Goal: Ask a question

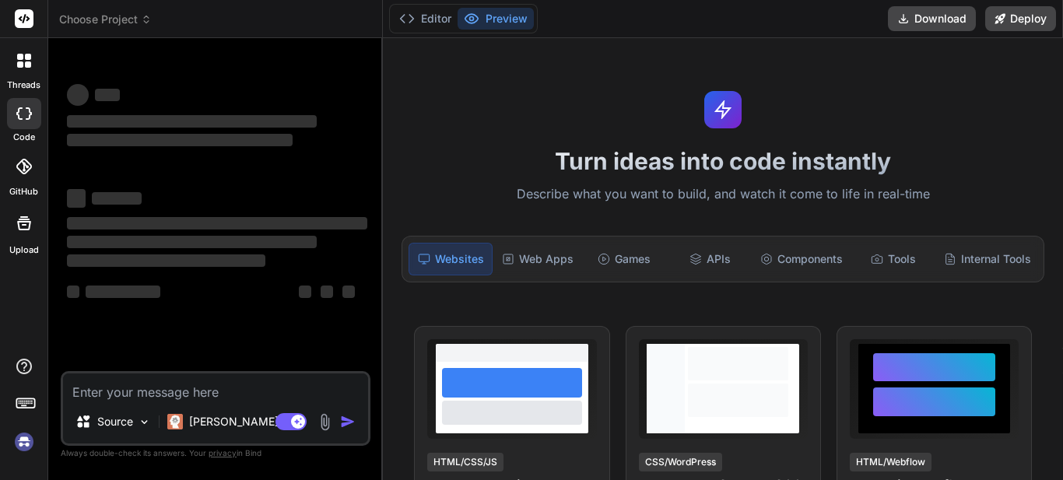
click at [222, 383] on textarea at bounding box center [215, 387] width 305 height 26
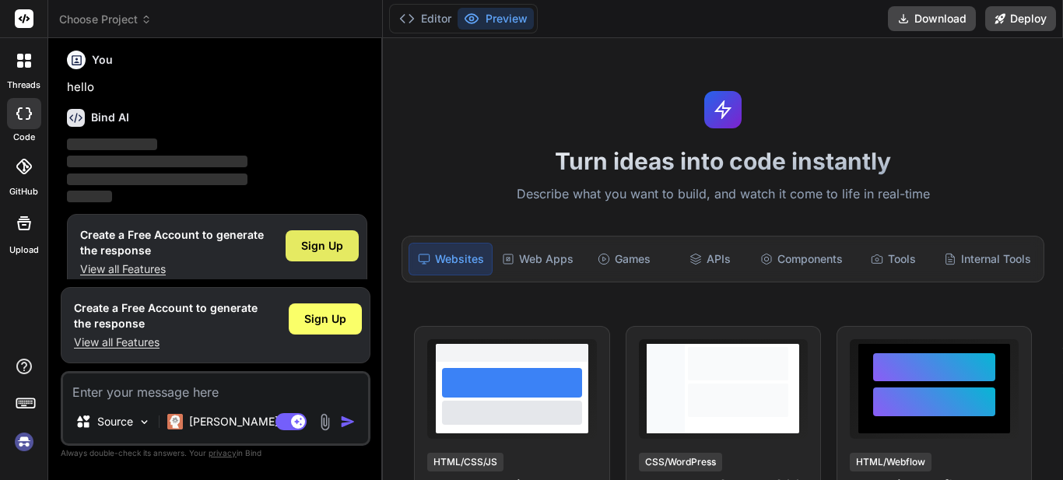
click at [343, 238] on span "Sign Up" at bounding box center [322, 246] width 42 height 16
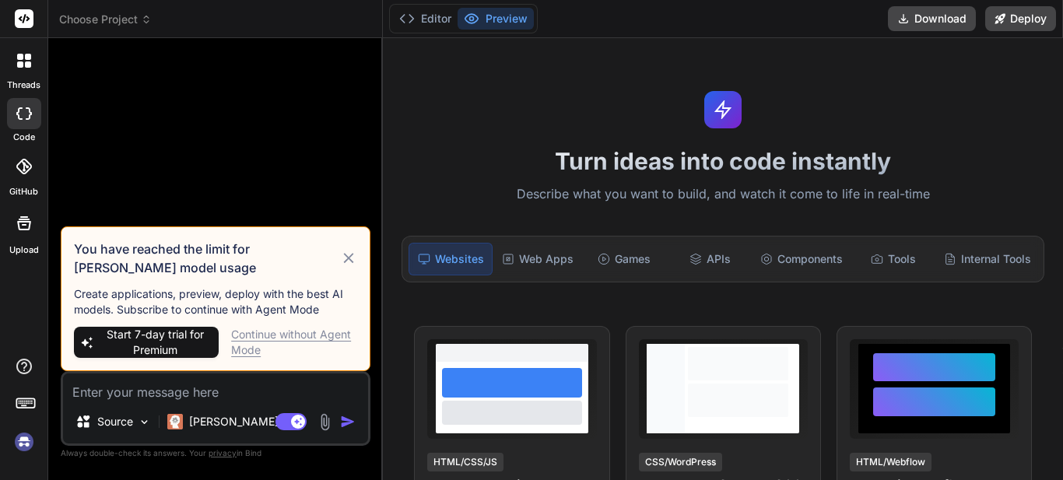
scroll to position [0, 0]
click at [291, 339] on div "Continue without Agent Mode" at bounding box center [294, 342] width 126 height 31
type textarea "x"
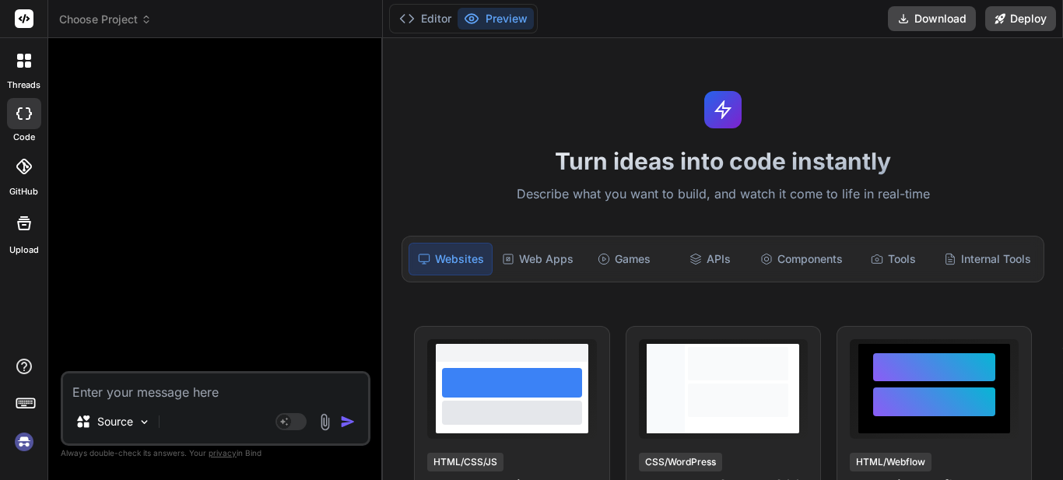
click at [156, 395] on textarea at bounding box center [215, 387] width 305 height 26
paste textarea "[HttpPost] public JsonResult CreateVendor([FromBody] List<CreateVendorInfoModel…"
type textarea "[HttpPost] public JsonResult CreateVendor([FromBody] List<CreateVendorInfoModel…"
type textarea "x"
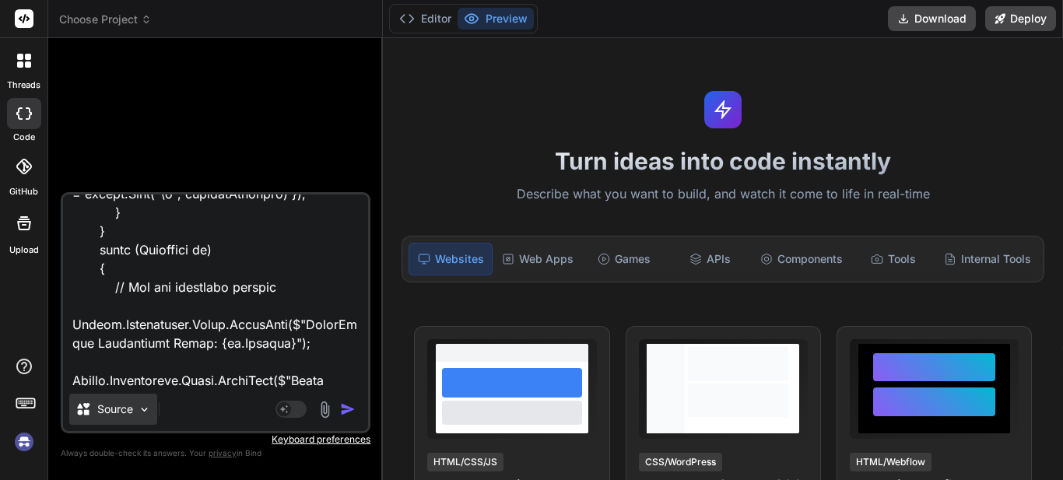
paste textarea "here when iam sending the more than one list it not allowing check the code in …"
type textarea "[HttpPost] public JsonResult CreateVendor([FromBody] List<CreateVendorInfoModel…"
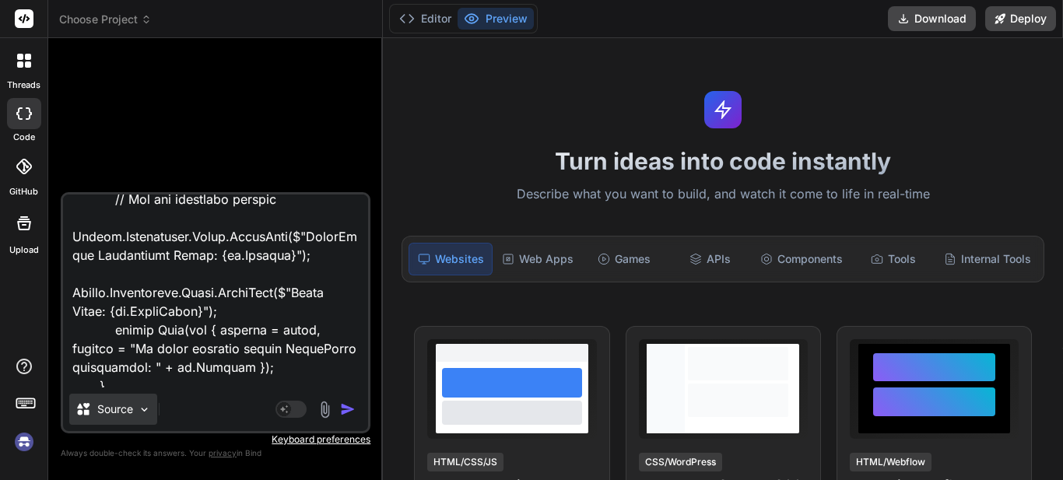
type textarea "x"
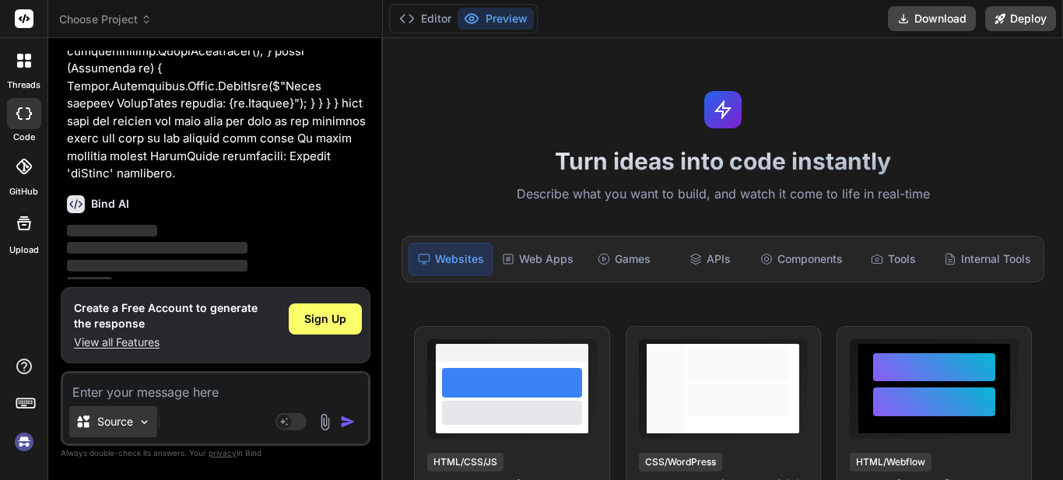
scroll to position [1792, 0]
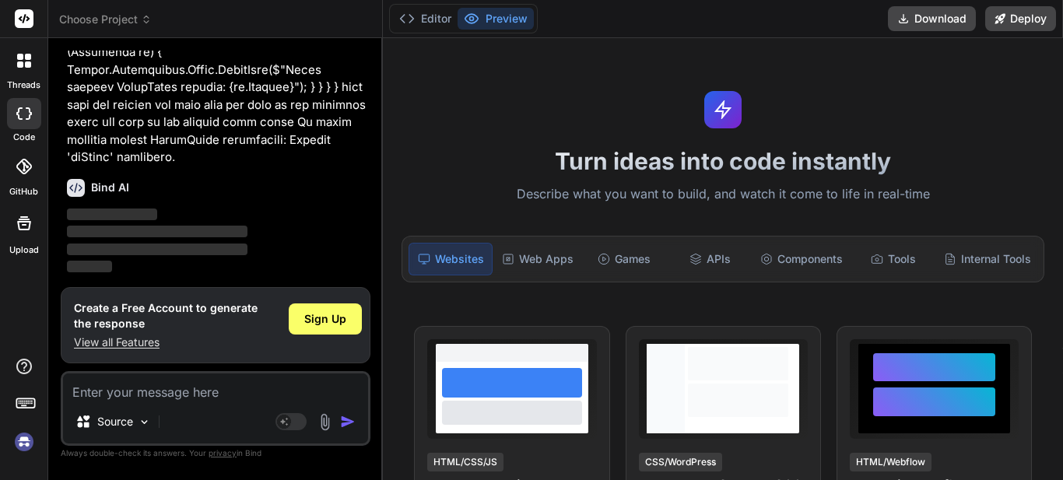
click at [339, 308] on span "Sign Up" at bounding box center [322, 316] width 42 height 16
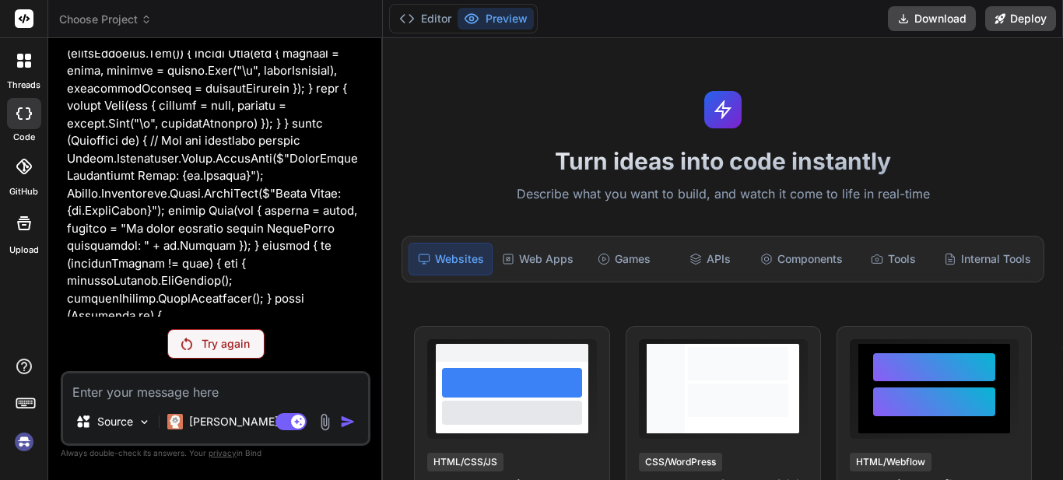
scroll to position [1563, 0]
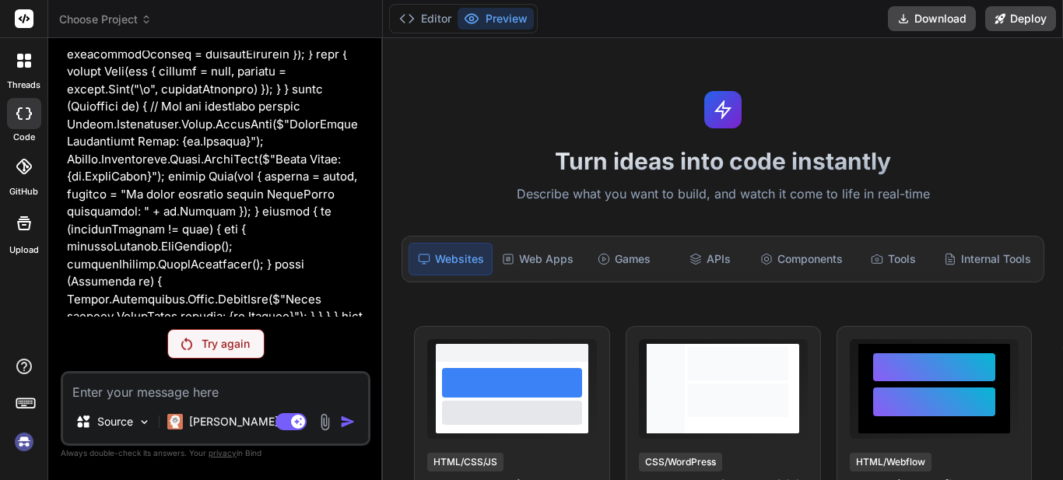
click at [226, 350] on p "Try again" at bounding box center [226, 344] width 48 height 16
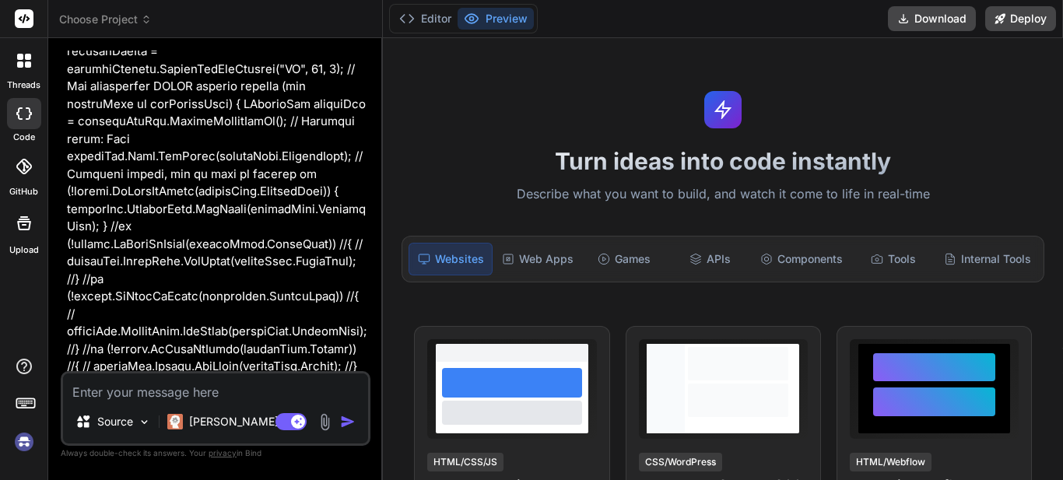
scroll to position [0, 0]
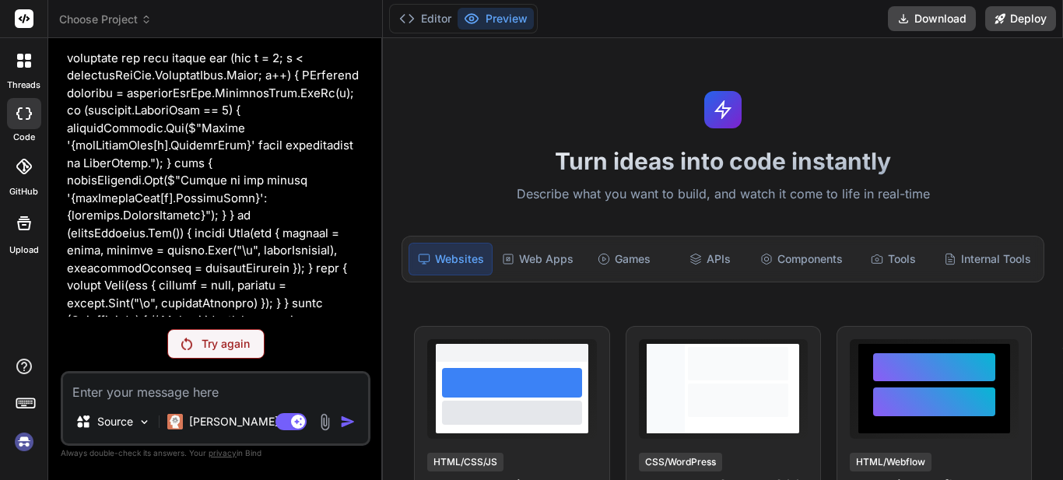
click at [223, 338] on div "Try again" at bounding box center [215, 344] width 97 height 30
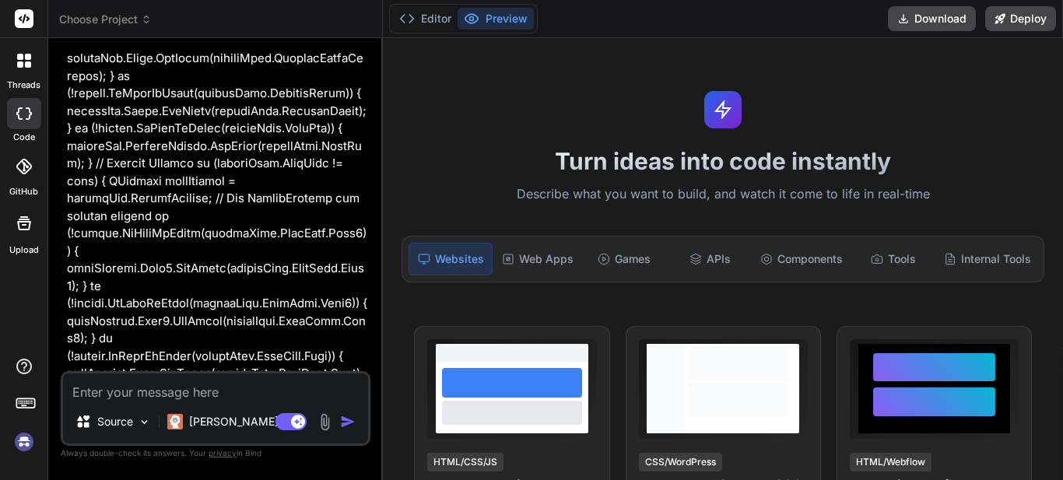
type textarea "x"
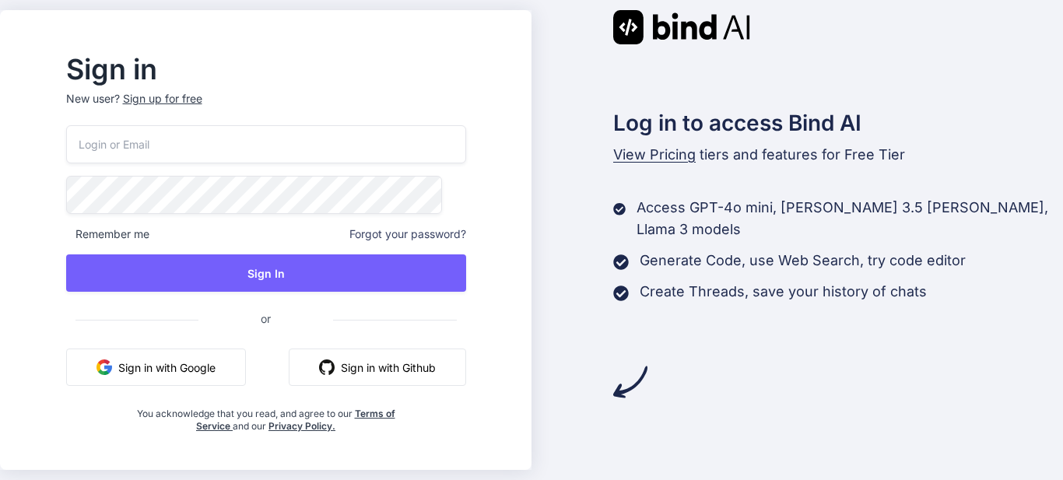
click at [279, 160] on input "email" at bounding box center [266, 144] width 400 height 38
type input "[EMAIL_ADDRESS][DOMAIN_NAME]"
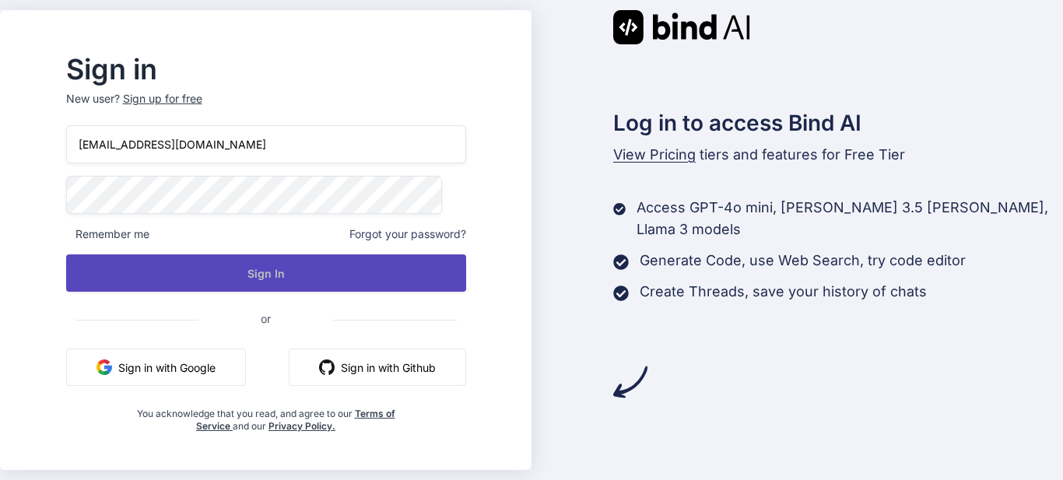
click at [293, 272] on button "Sign In" at bounding box center [266, 272] width 400 height 37
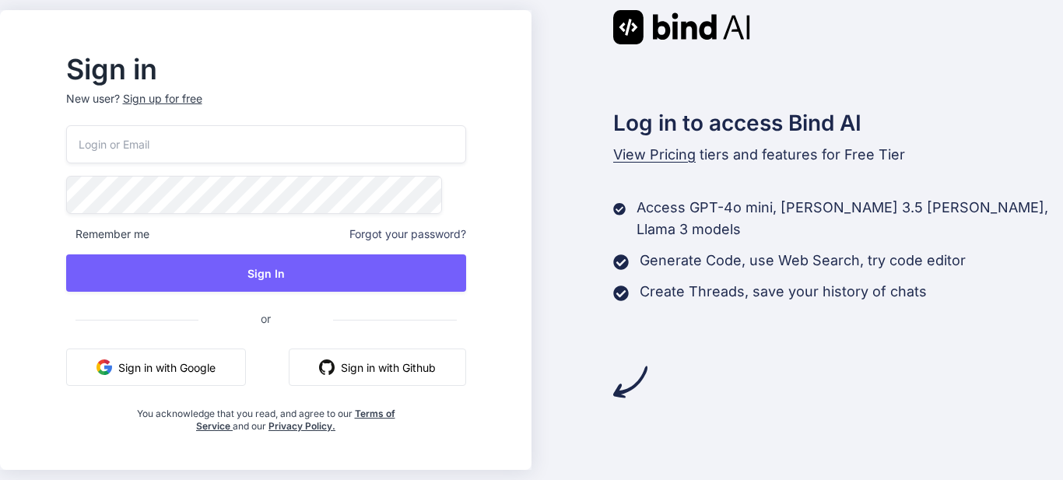
click at [304, 146] on input "email" at bounding box center [266, 144] width 400 height 38
type input "[EMAIL_ADDRESS][DOMAIN_NAME]"
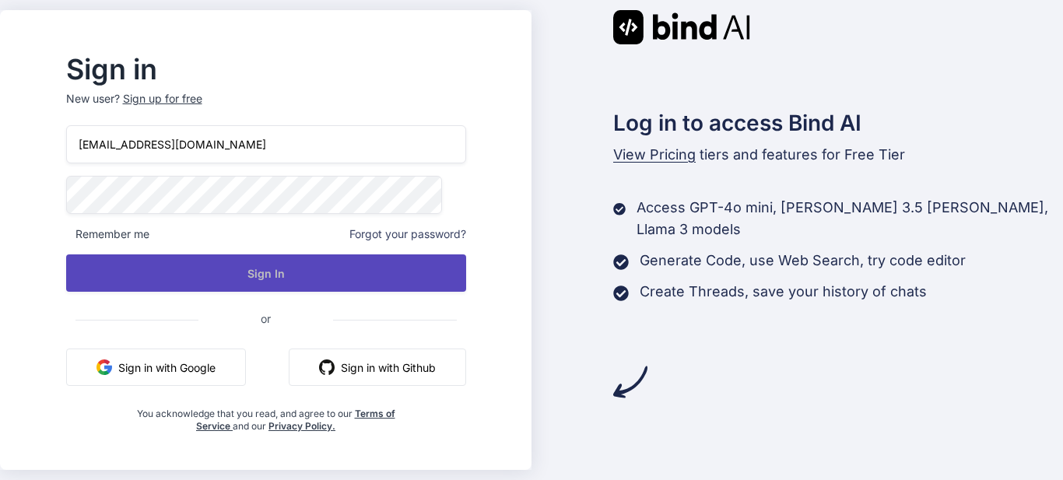
click at [305, 260] on button "Sign In" at bounding box center [266, 272] width 400 height 37
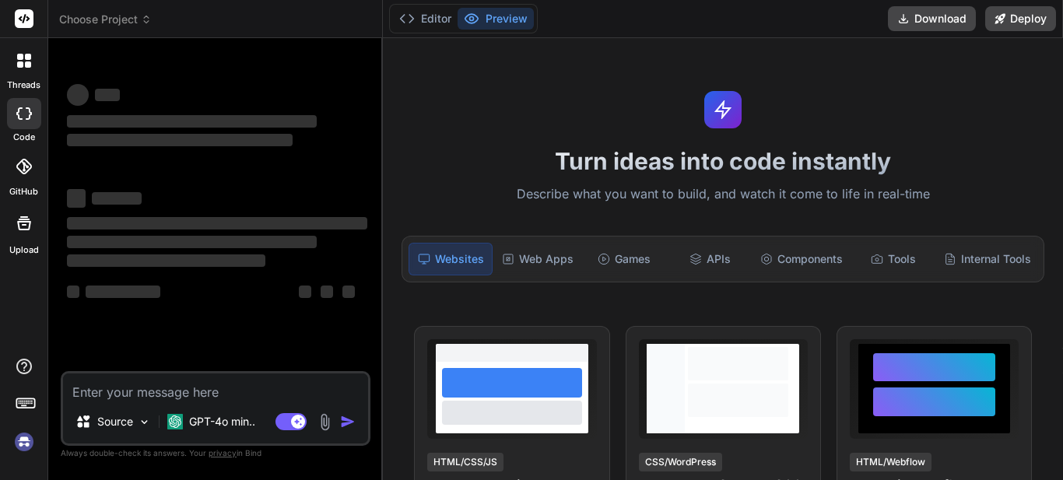
type textarea "x"
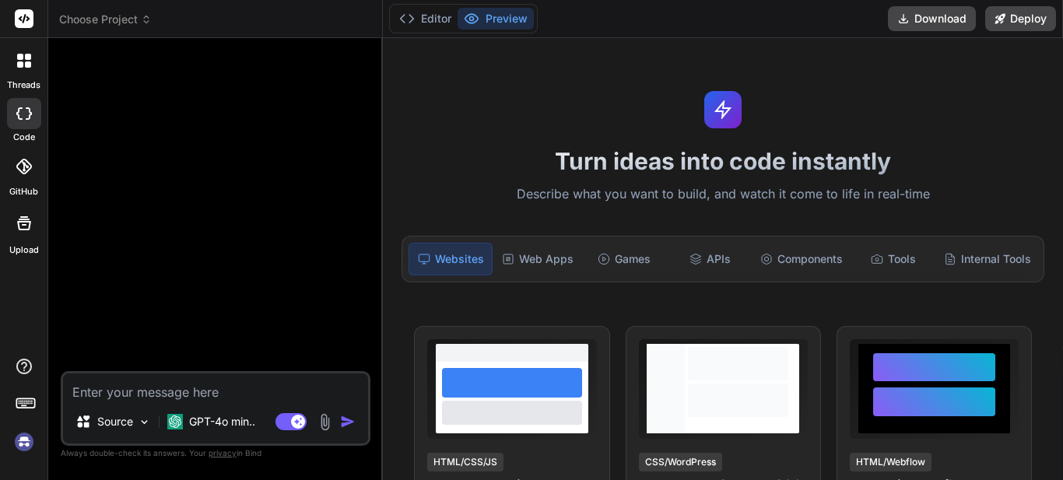
click at [218, 383] on textarea at bounding box center [215, 387] width 305 height 26
type textarea "h"
type textarea "x"
type textarea "hu"
type textarea "x"
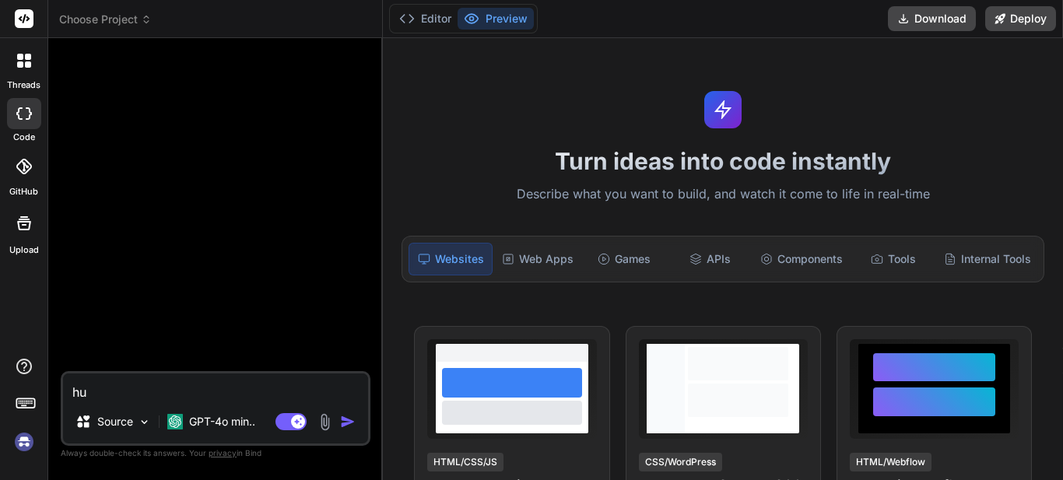
type textarea "hu"
click at [344, 423] on img "button" at bounding box center [348, 422] width 16 height 16
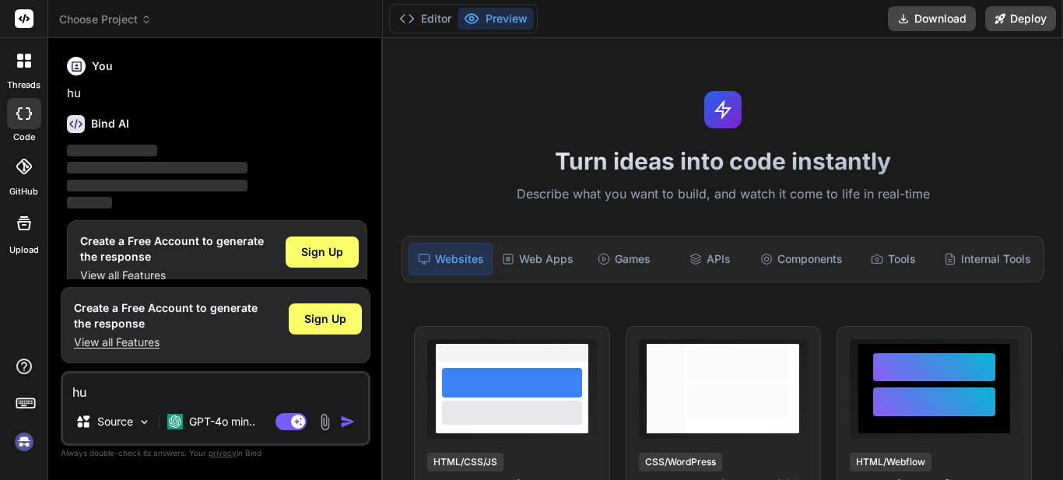
scroll to position [6, 0]
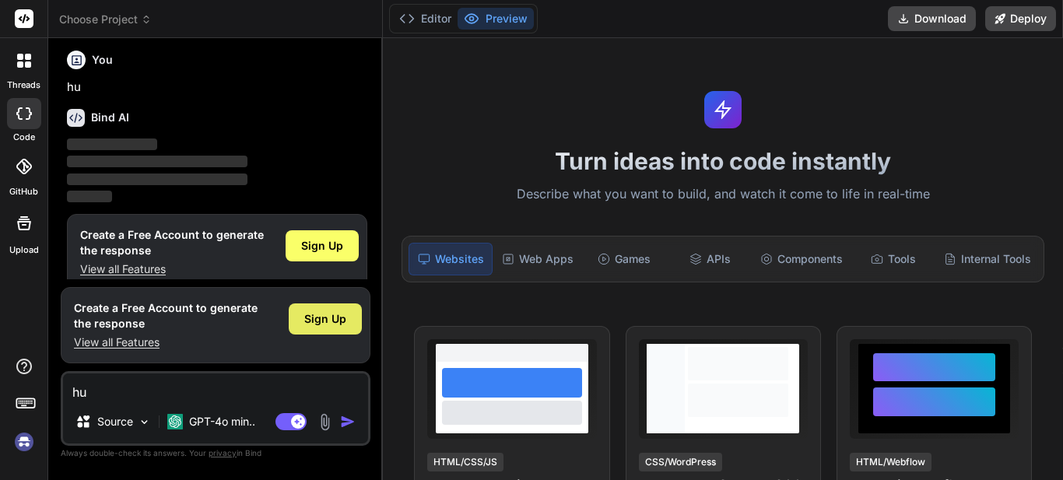
click at [324, 326] on span "Sign Up" at bounding box center [325, 319] width 42 height 16
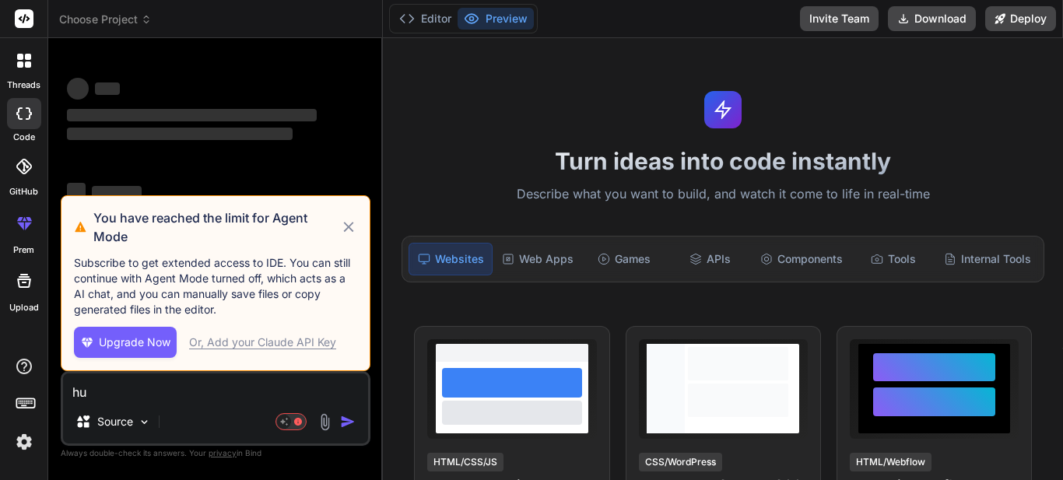
scroll to position [0, 0]
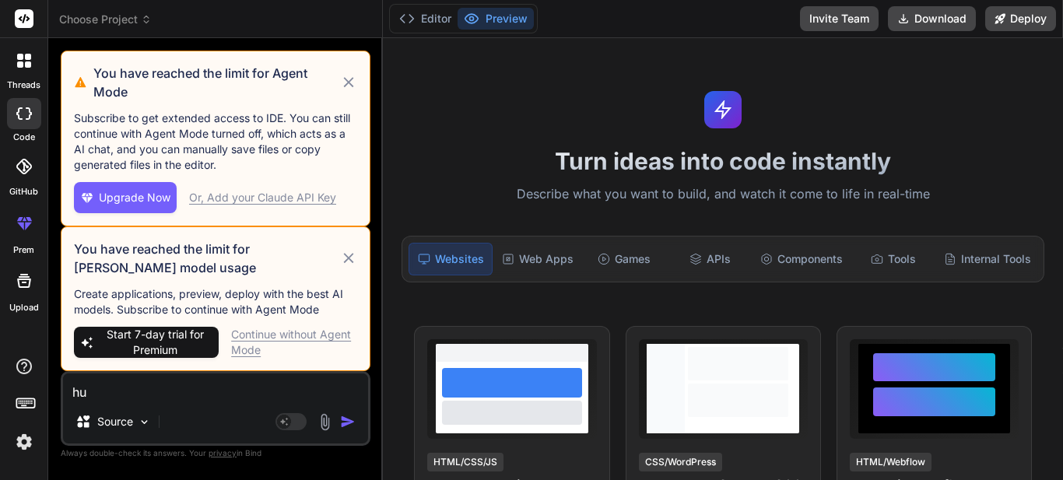
click at [308, 339] on div "Continue without Agent Mode" at bounding box center [294, 342] width 126 height 31
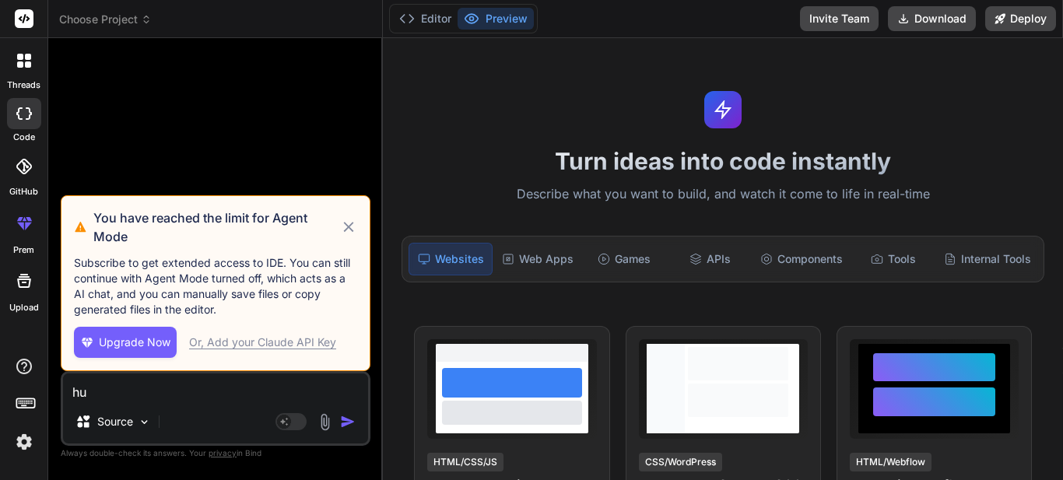
click at [348, 237] on icon at bounding box center [349, 227] width 18 height 19
type textarea "x"
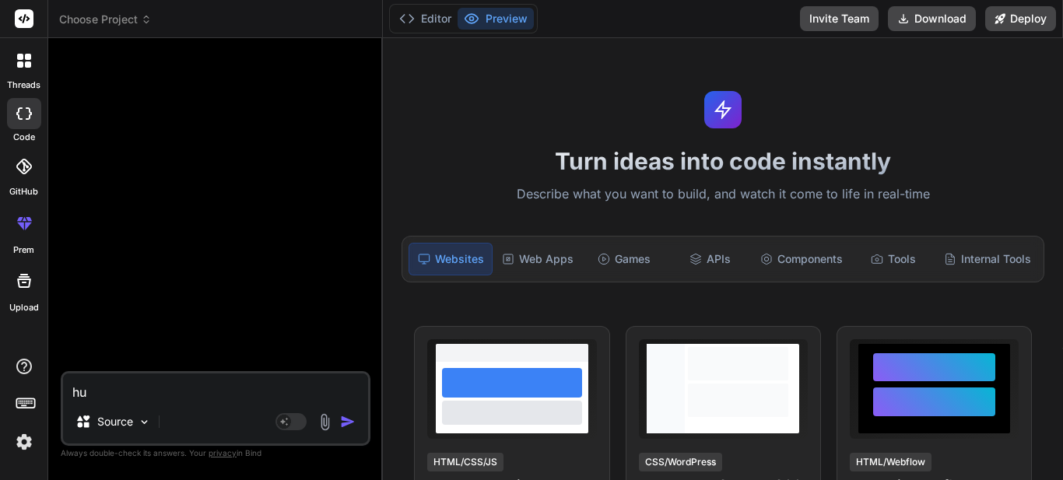
click at [257, 393] on textarea "hu" at bounding box center [215, 387] width 305 height 26
type textarea "h"
type textarea "x"
type textarea "hi"
type textarea "x"
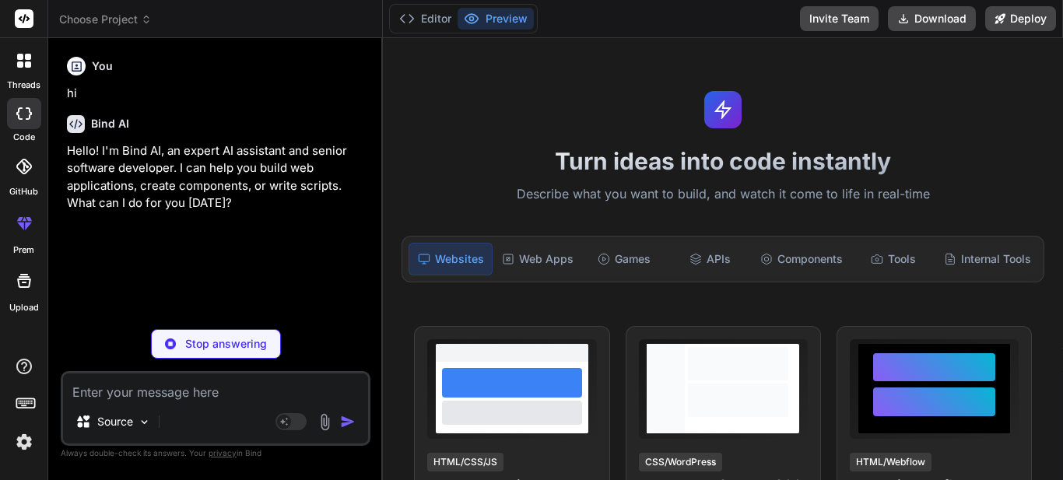
type textarea "x"
click at [183, 389] on textarea at bounding box center [215, 387] width 305 height 26
paste textarea "#region Post the web application data into QuickBooks /// <summary> /// This me…"
type textarea "#region Post the web application data into QuickBooks /// <summary> /// This me…"
type textarea "x"
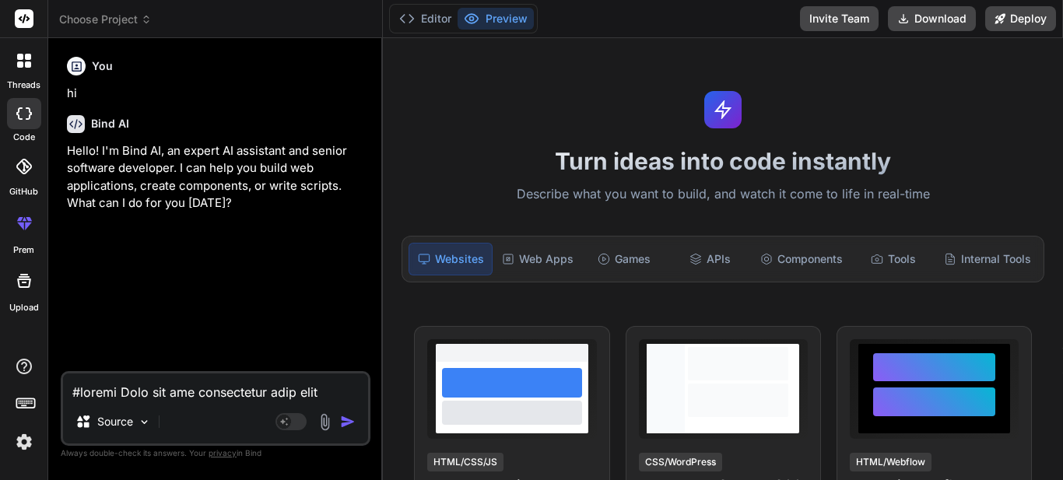
scroll to position [3929, 0]
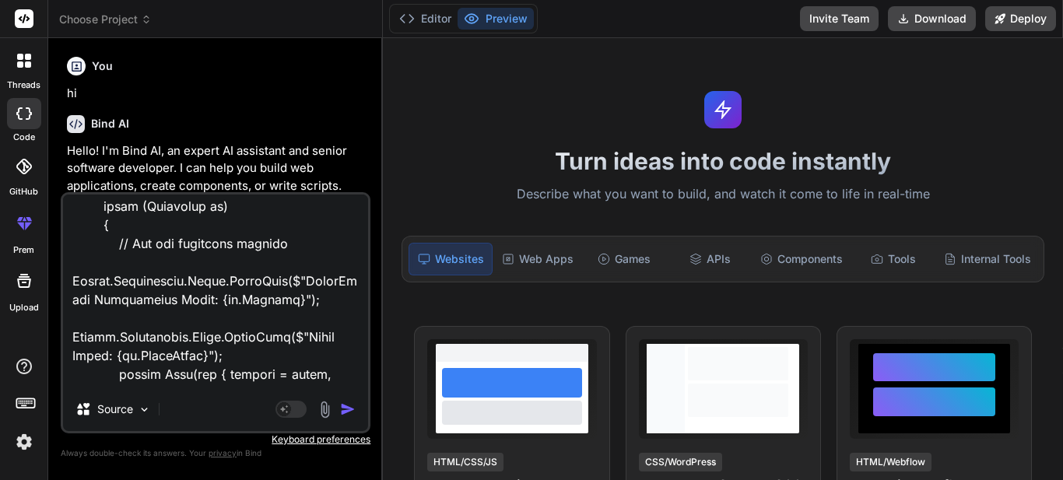
click at [209, 391] on div "Source Agent Mode. When this toggle is activated, AI automatically makes decisi…" at bounding box center [216, 312] width 310 height 241
click at [199, 374] on textarea at bounding box center [215, 291] width 305 height 193
click at [188, 382] on textarea at bounding box center [215, 291] width 305 height 193
paste textarea "here when iam sending the more than one list it not allowing check the code in …"
type textarea "#region Post the web application data into QuickBooks /// <summary> /// This me…"
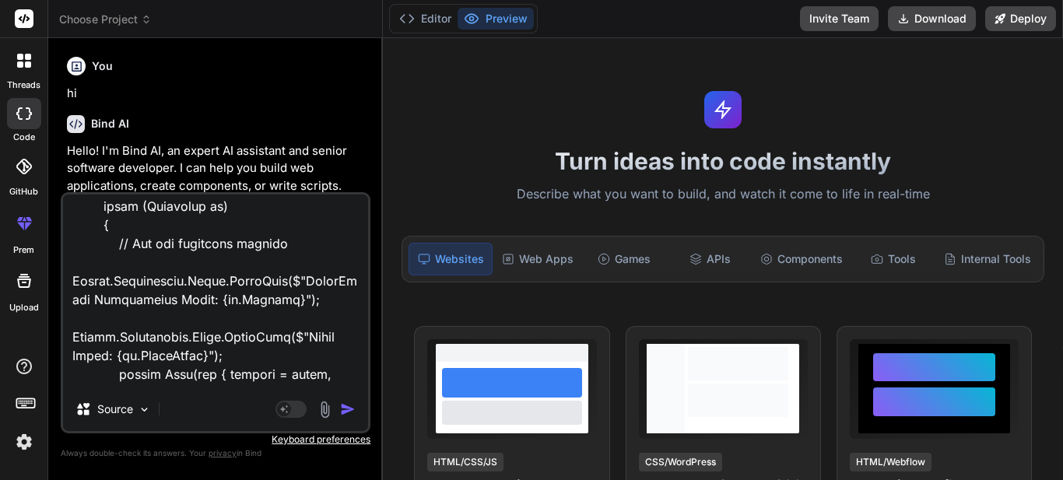
scroll to position [3999, 0]
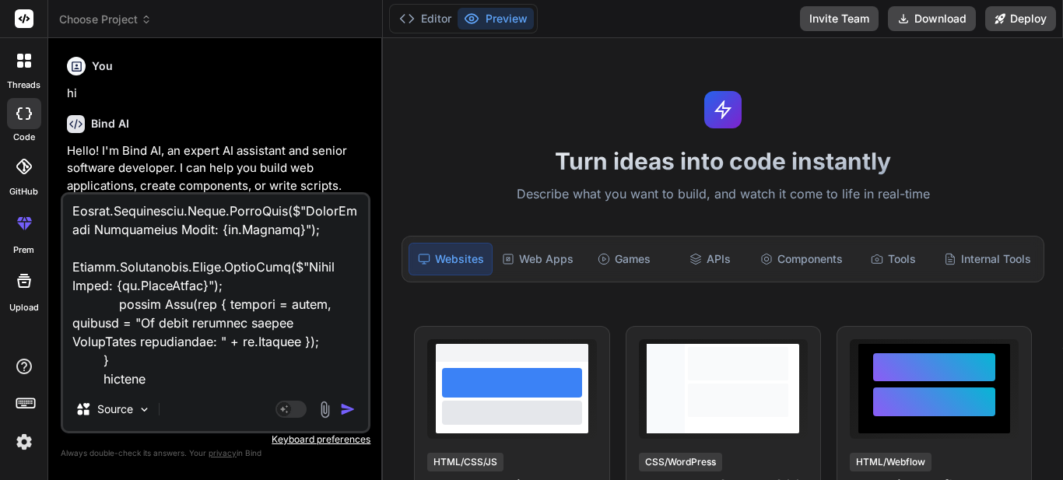
type textarea "x"
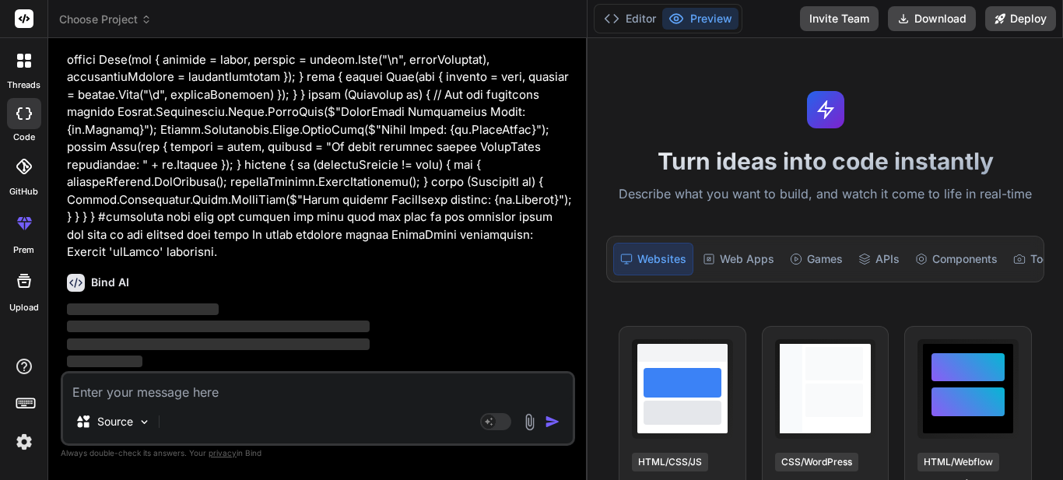
scroll to position [922, 0]
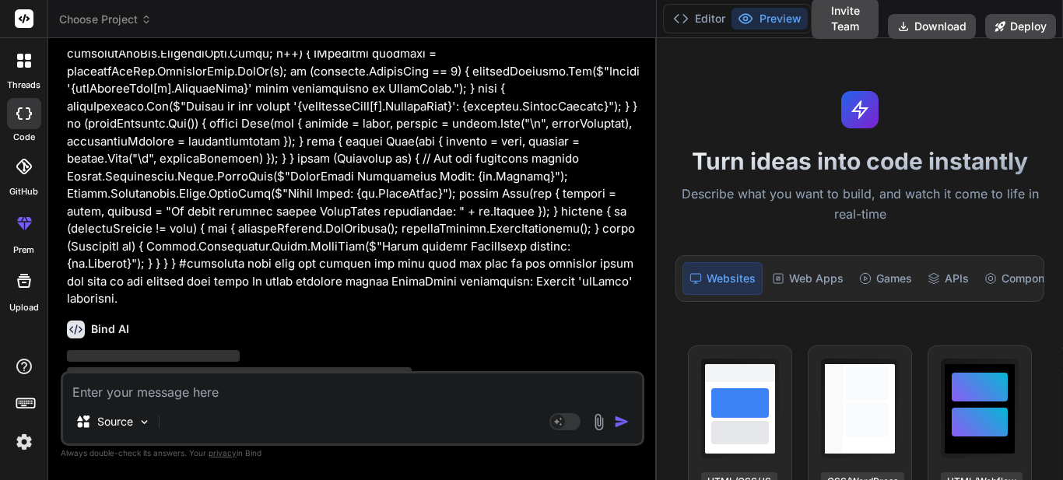
drag, startPoint x: 381, startPoint y: 195, endPoint x: 797, endPoint y: 215, distance: 416.1
click at [797, 215] on div "Choose Project Created with Pixso. Bind AI Web Search Created with Pixso. Code …" at bounding box center [555, 240] width 1015 height 480
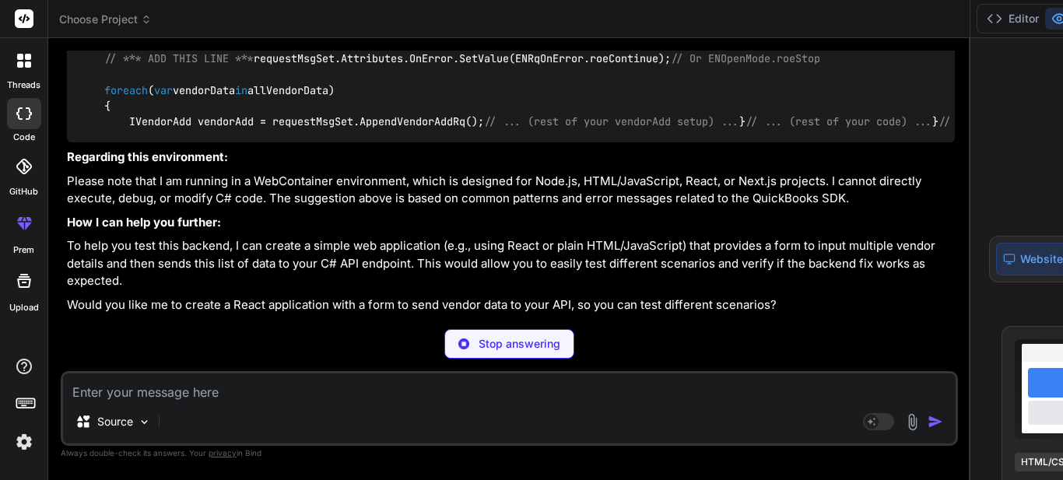
type textarea "x"
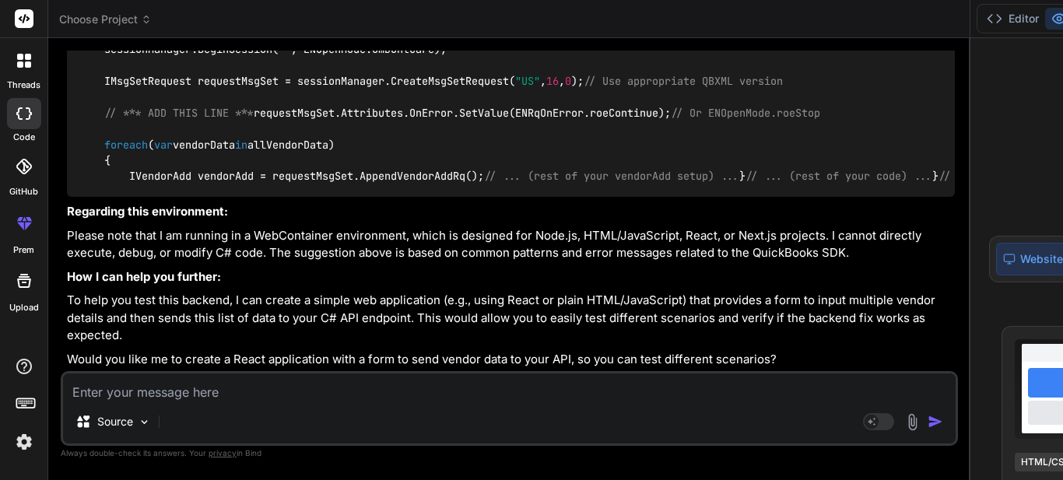
scroll to position [1451, 0]
drag, startPoint x: 504, startPoint y: 197, endPoint x: 94, endPoint y: 199, distance: 409.4
click at [94, 184] on code "// ... (inside your try block) ... QBSessionManager sessionManager = new QBSess…" at bounding box center [624, 81] width 1090 height 206
copy code "requestMsgSet.Attributes.OnError.SetValue(ENRqOnError.roeContinue);"
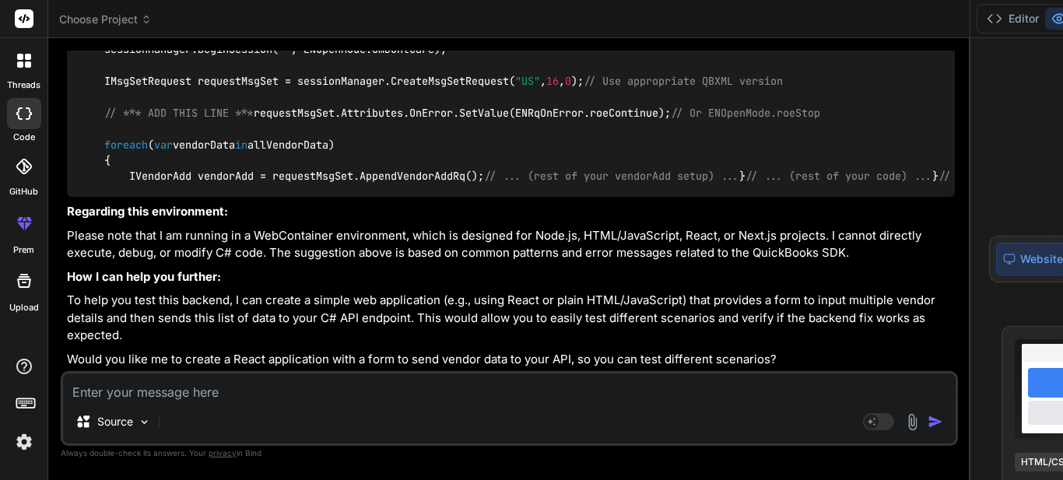
click at [398, 292] on p "To help you test this backend, I can create a simple web application (e.g., usi…" at bounding box center [511, 318] width 888 height 53
click at [212, 400] on textarea at bounding box center [509, 387] width 893 height 26
paste textarea "'ENRqOnError' does not contain a definition for 'SetValue' and no accessible ex…"
type textarea "'ENRqOnError' does not contain a definition for 'SetValue' and no accessible ex…"
type textarea "x"
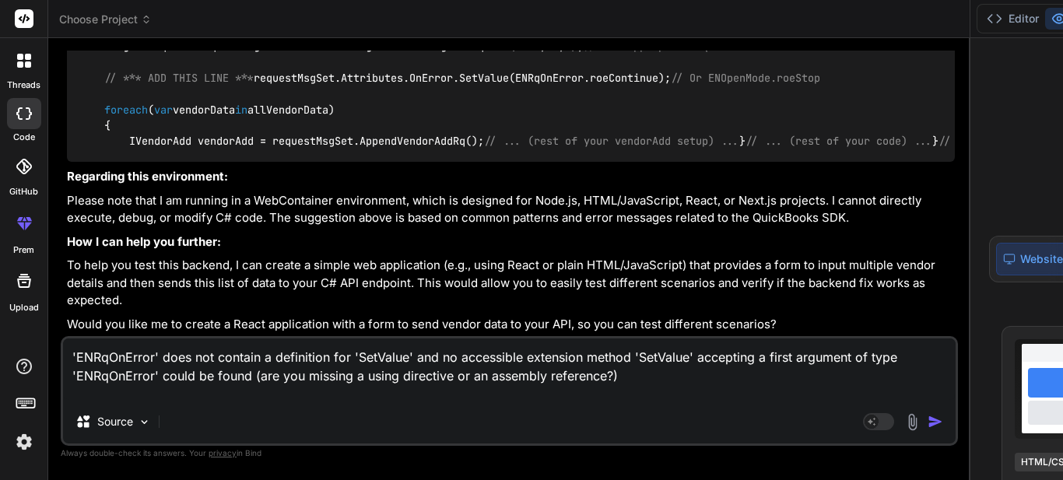
type textarea "'ENRqOnError' does not contain a definition for 'SetValue' and no accessible ex…"
type textarea "x"
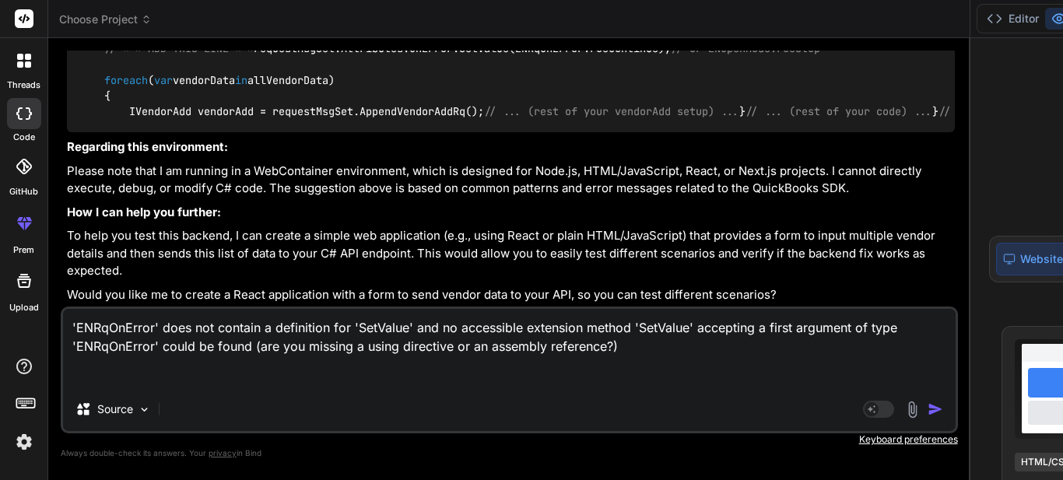
type textarea "'ENRqOnError' does not contain a definition for 'SetValue' and no accessible ex…"
type textarea "x"
type textarea "'ENRqOnError' does not contain a definition for 'SetValue' and no accessible ex…"
type textarea "x"
type textarea "'ENRqOnError' does not contain a definition for 'SetValue' and no accessible ex…"
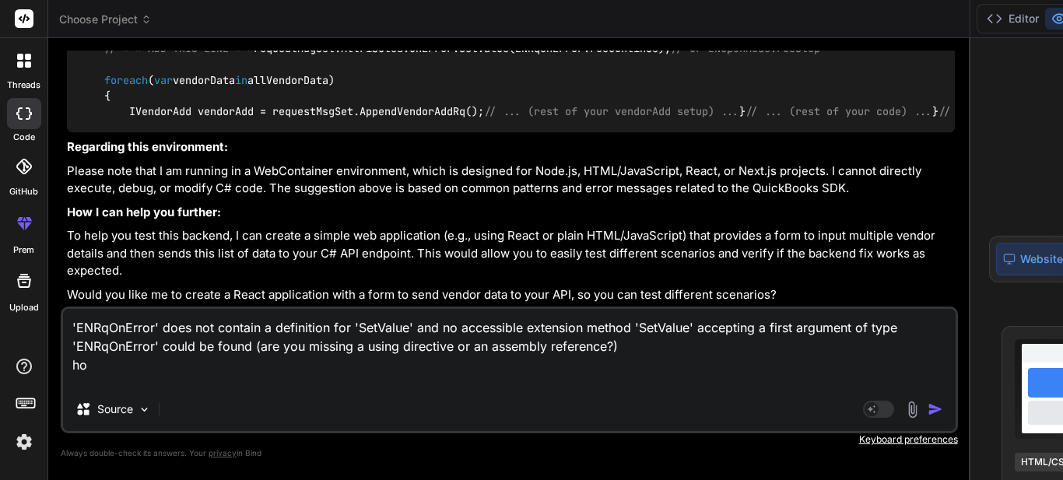
type textarea "x"
type textarea "'ENRqOnError' does not contain a definition for 'SetValue' and no accessible ex…"
type textarea "x"
type textarea "'ENRqOnError' does not contain a definition for 'SetValue' and no accessible ex…"
type textarea "x"
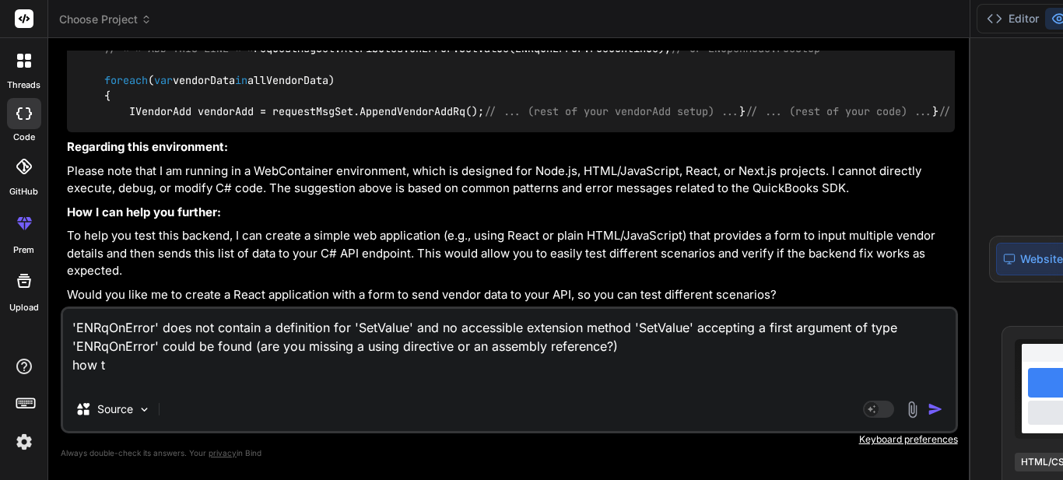
type textarea "'ENRqOnError' does not contain a definition for 'SetValue' and no accessible ex…"
type textarea "x"
type textarea "'ENRqOnError' does not contain a definition for 'SetValue' and no accessible ex…"
type textarea "x"
type textarea "'ENRqOnError' does not contain a definition for 'SetValue' and no accessible ex…"
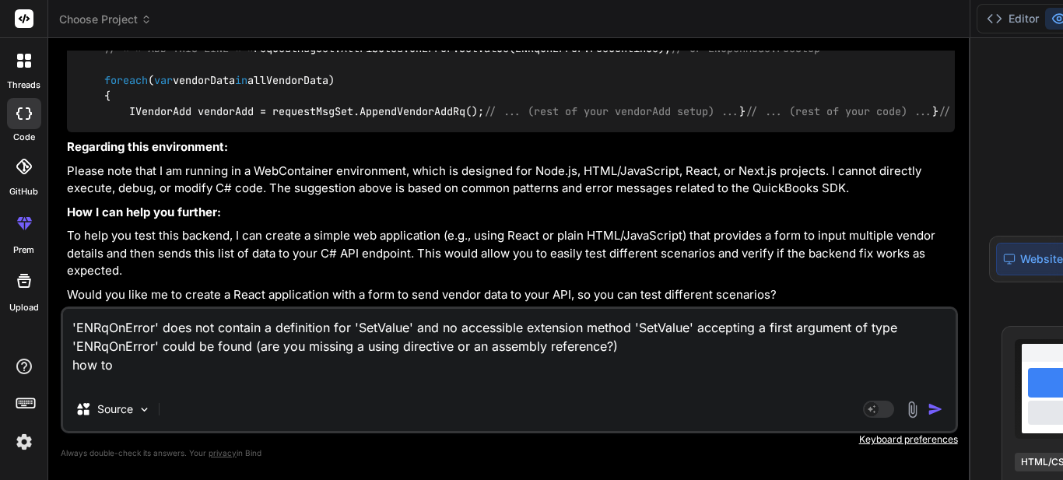
type textarea "x"
type textarea "'ENRqOnError' does not contain a definition for 'SetValue' and no accessible ex…"
type textarea "x"
type textarea "'ENRqOnError' does not contain a definition for 'SetValue' and no accessible ex…"
type textarea "x"
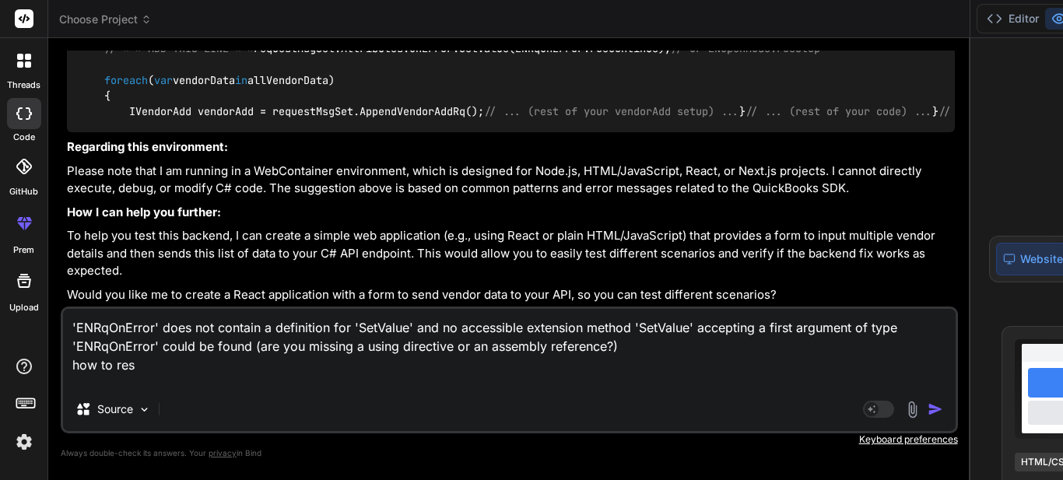
type textarea "'ENRqOnError' does not contain a definition for 'SetValue' and no accessible ex…"
type textarea "x"
type textarea "'ENRqOnError' does not contain a definition for 'SetValue' and no accessible ex…"
type textarea "x"
type textarea "'ENRqOnError' does not contain a definition for 'SetValue' and no accessible ex…"
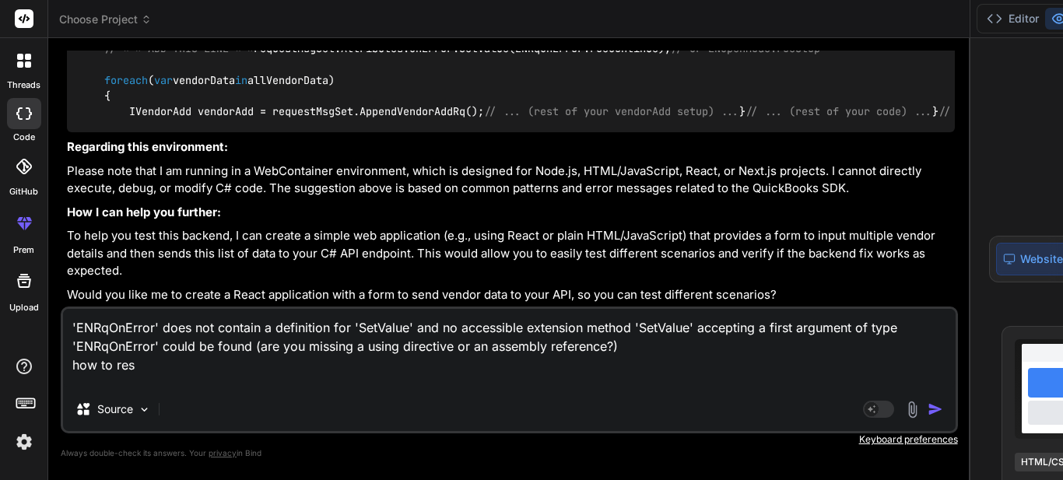
type textarea "x"
type textarea "'ENRqOnError' does not contain a definition for 'SetValue' and no accessible ex…"
type textarea "x"
type textarea "'ENRqOnError' does not contain a definition for 'SetValue' and no accessible ex…"
type textarea "x"
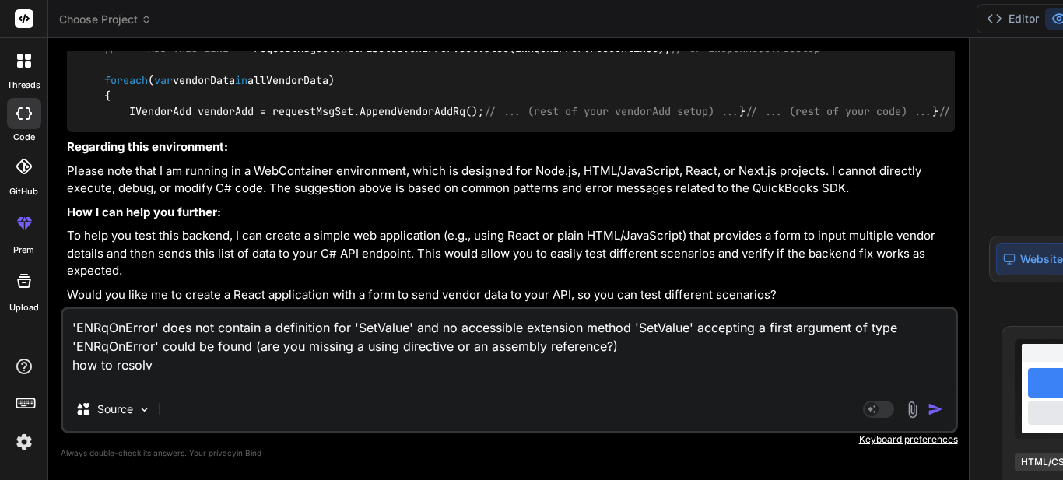
type textarea "'ENRqOnError' does not contain a definition for 'SetValue' and no accessible ex…"
type textarea "x"
type textarea "'ENRqOnError' does not contain a definition for 'SetValue' and no accessible ex…"
type textarea "x"
type textarea "'ENRqOnError' does not contain a definition for 'SetValue' and no accessible ex…"
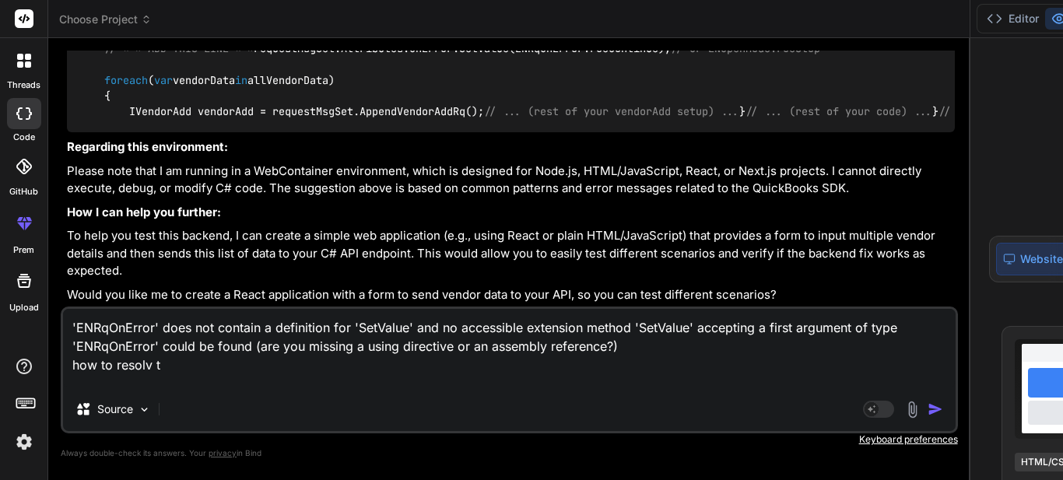
type textarea "x"
type textarea "'ENRqOnError' does not contain a definition for 'SetValue' and no accessible ex…"
type textarea "x"
type textarea "'ENRqOnError' does not contain a definition for 'SetValue' and no accessible ex…"
type textarea "x"
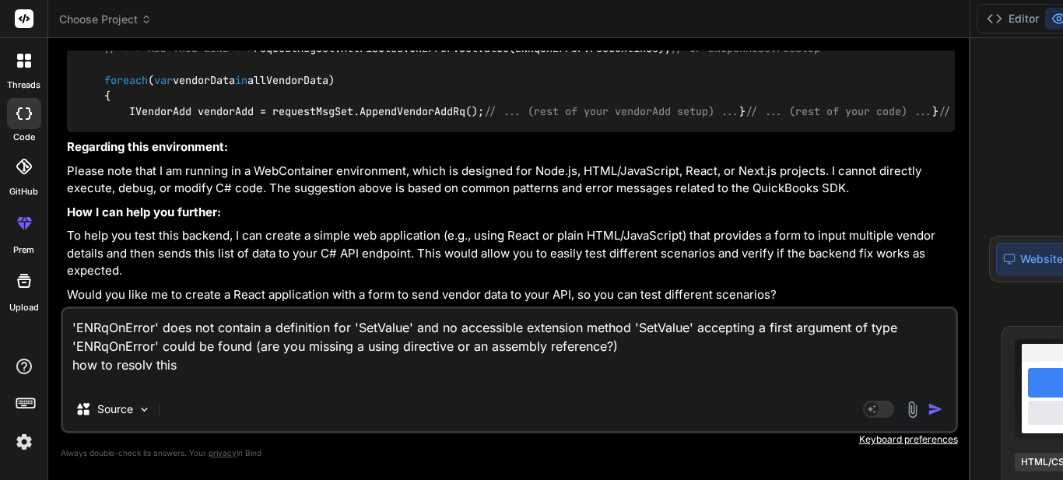
type textarea "'ENRqOnError' does not contain a definition for 'SetValue' and no accessible ex…"
type textarea "x"
type textarea "'ENRqOnError' does not contain a definition for 'SetValue' and no accessible ex…"
type textarea "x"
type textarea "'ENRqOnError' does not contain a definition for 'SetValue' and no accessible ex…"
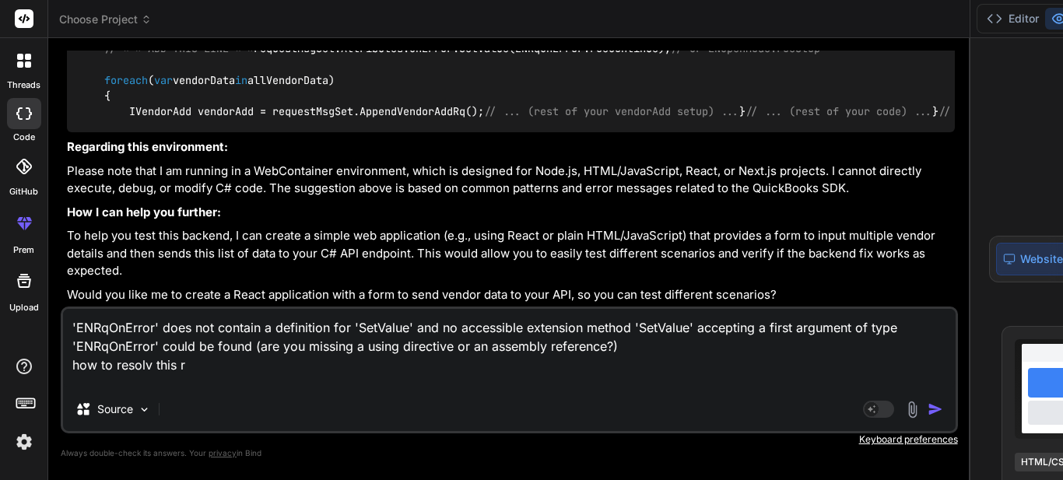
type textarea "x"
type textarea "'ENRqOnError' does not contain a definition for 'SetValue' and no accessible ex…"
type textarea "x"
type textarea "'ENRqOnError' does not contain a definition for 'SetValue' and no accessible ex…"
type textarea "x"
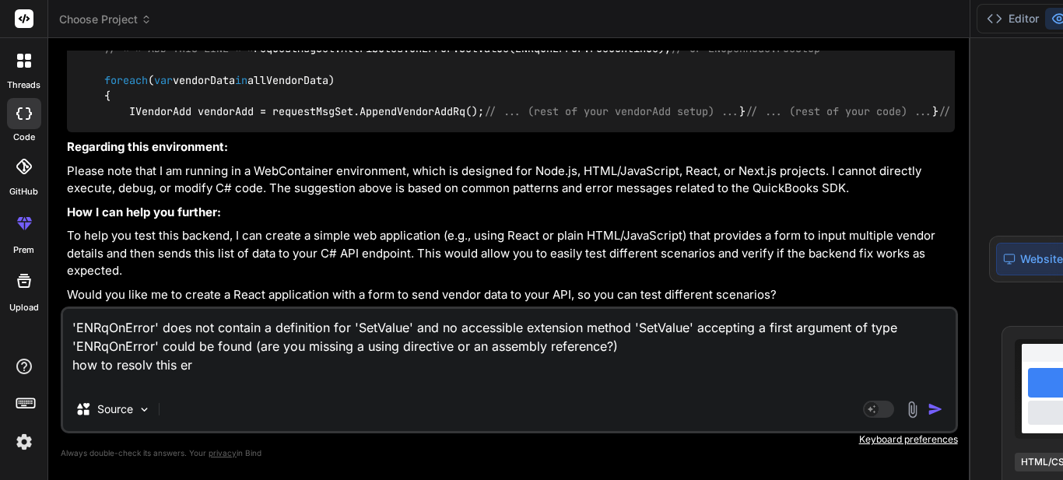
type textarea "'ENRqOnError' does not contain a definition for 'SetValue' and no accessible ex…"
type textarea "x"
type textarea "'ENRqOnError' does not contain a definition for 'SetValue' and no accessible ex…"
type textarea "x"
type textarea "'ENRqOnError' does not contain a definition for 'SetValue' and no accessible ex…"
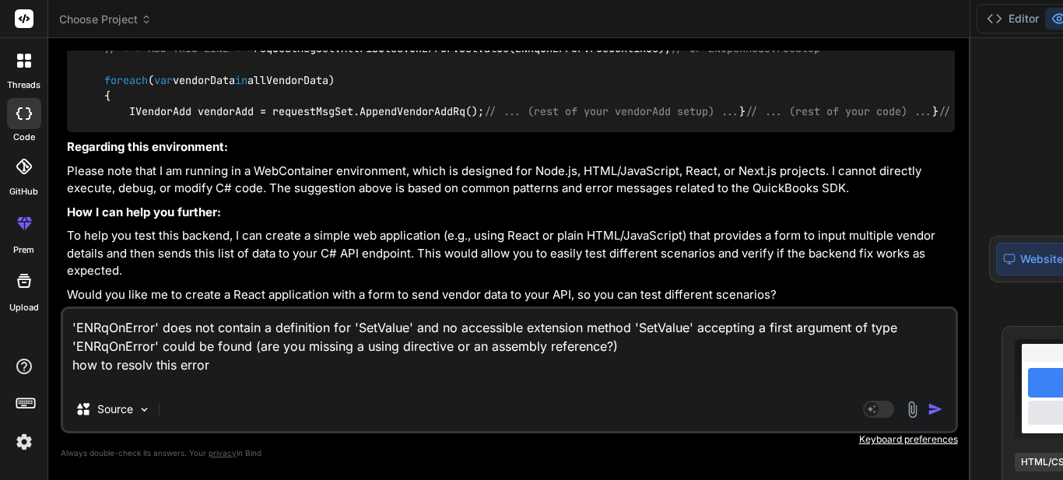
type textarea "x"
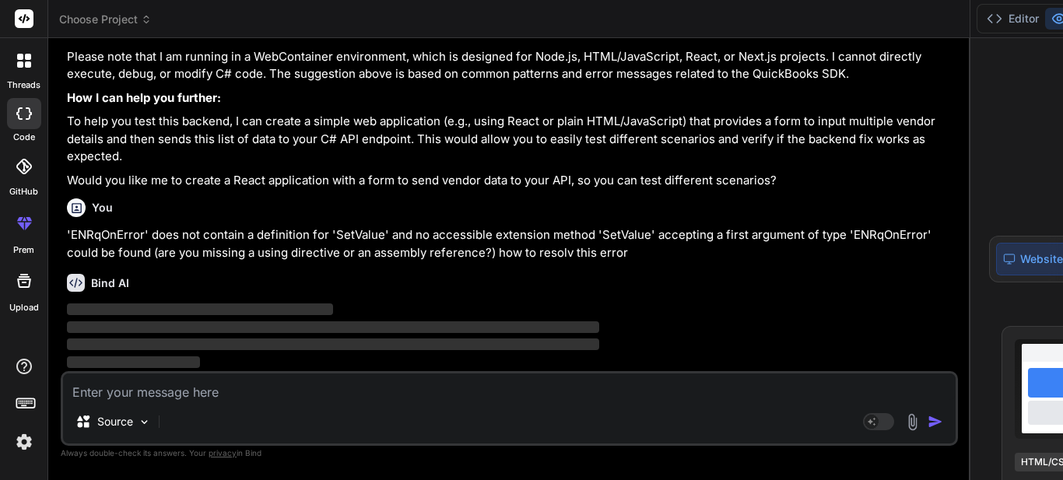
scroll to position [1852, 0]
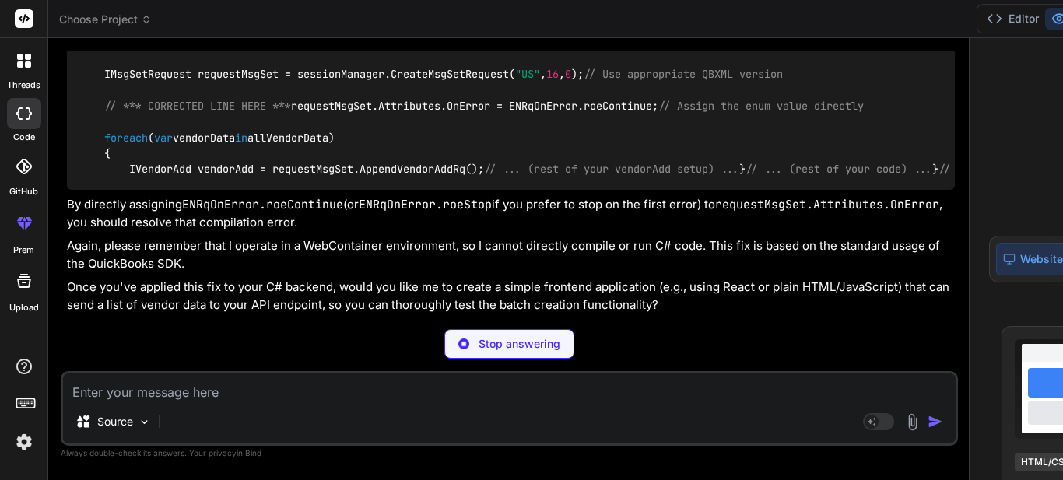
type textarea "x"
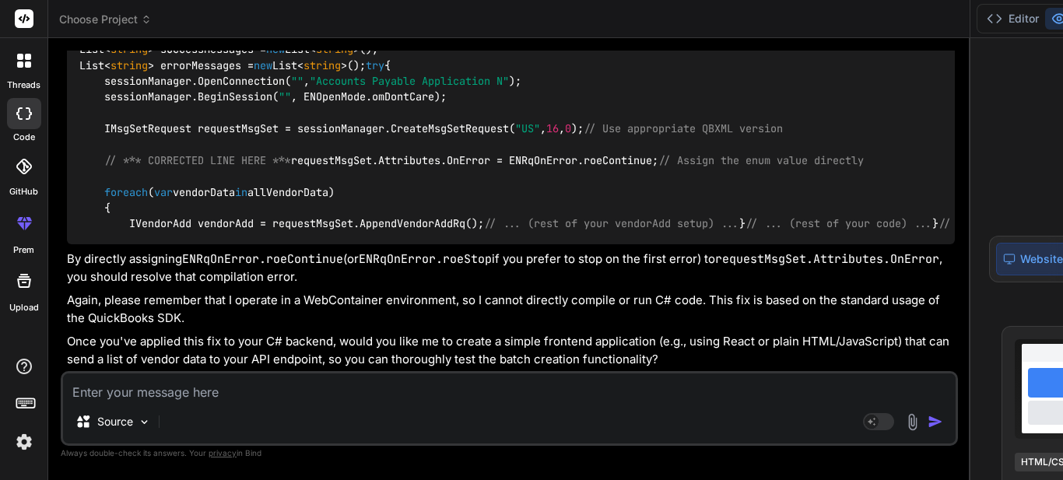
scroll to position [2371, 0]
drag, startPoint x: 457, startPoint y: 225, endPoint x: 95, endPoint y: 221, distance: 361.9
click at [95, 221] on code "// ... (inside your try block) ... QBSessionManager sessionManager = new QBSess…" at bounding box center [624, 129] width 1090 height 206
copy code "requestMsgSet.Attributes.OnError = ENRqOnError.roeContinue;"
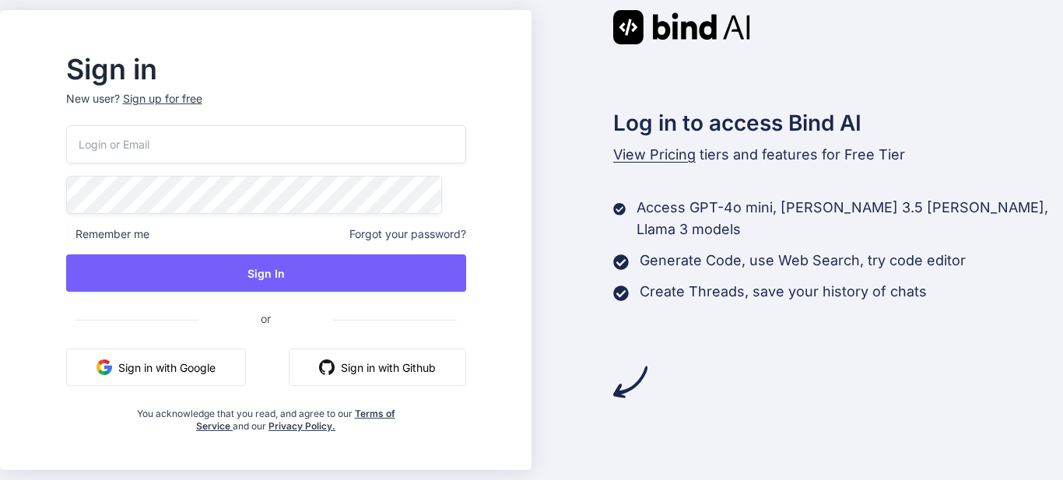
click at [345, 158] on input "email" at bounding box center [266, 144] width 400 height 38
type input "[EMAIL_ADDRESS][DOMAIN_NAME]"
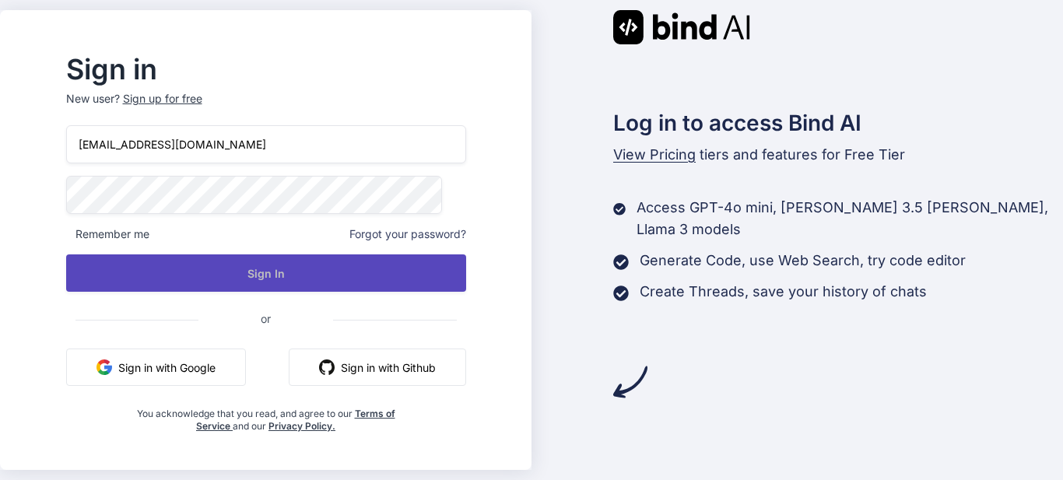
click at [307, 272] on button "Sign In" at bounding box center [266, 272] width 400 height 37
